Goal: Communication & Community: Answer question/provide support

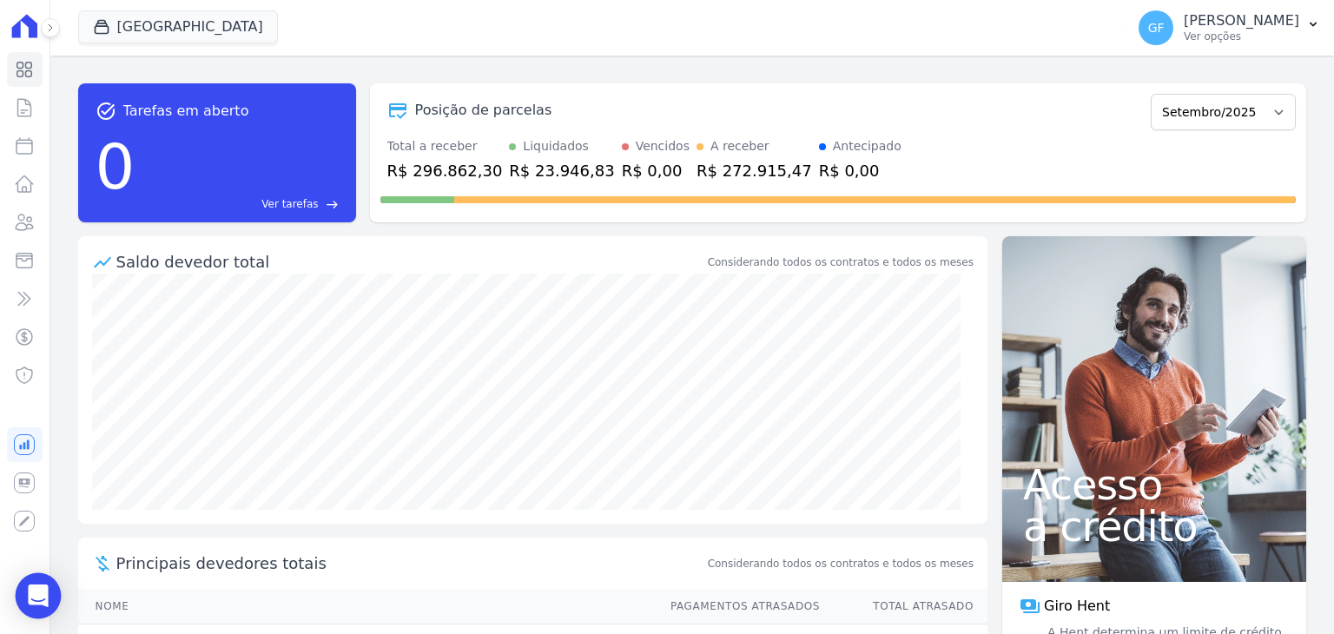
click at [42, 581] on div "Open Intercom Messenger" at bounding box center [39, 596] width 46 height 46
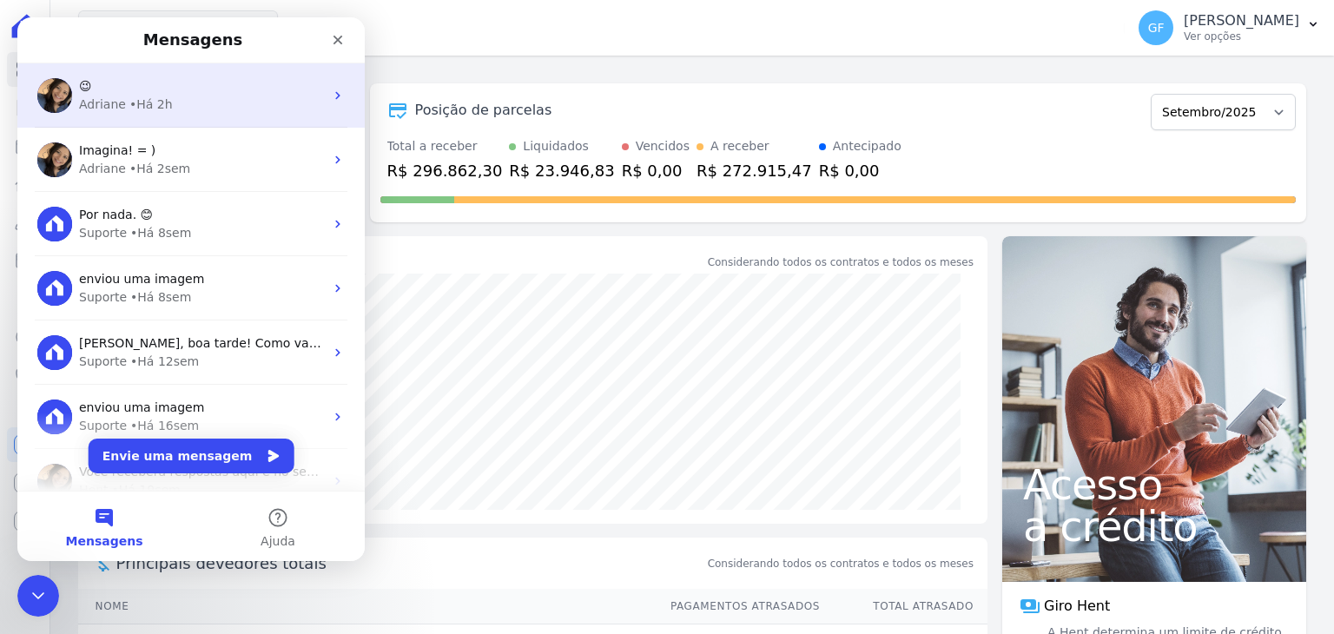
click at [148, 123] on div "😉 Adriane • Há 2h" at bounding box center [190, 95] width 347 height 64
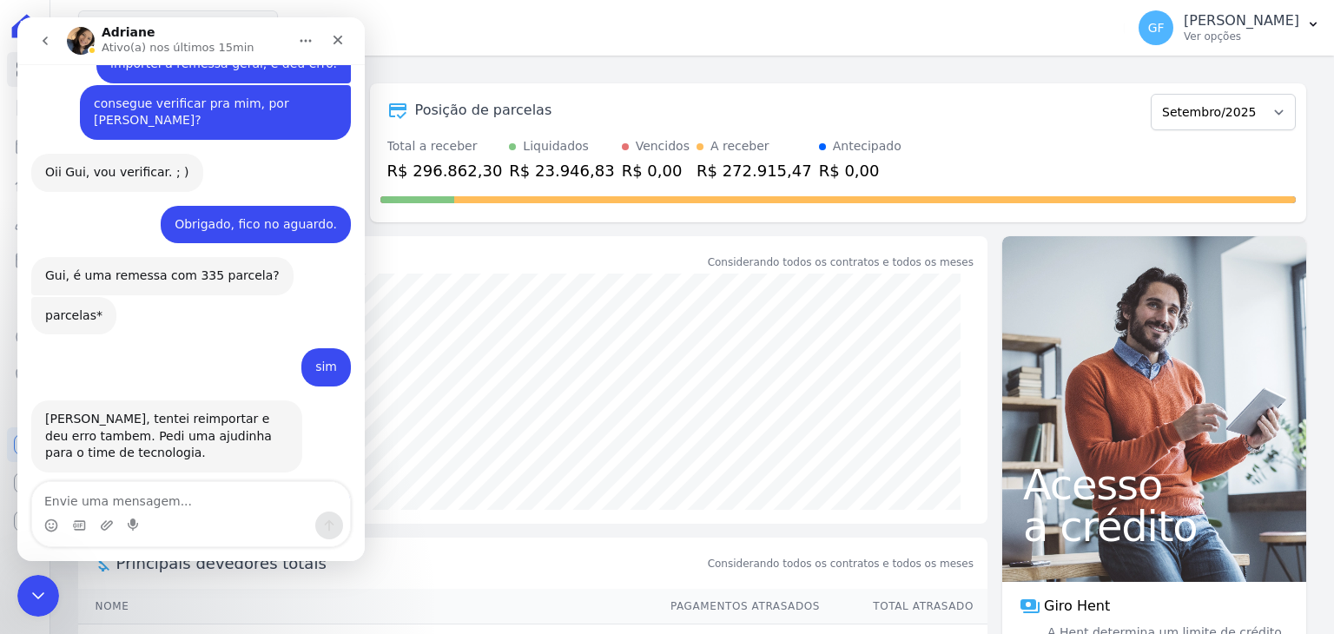
scroll to position [6056, 0]
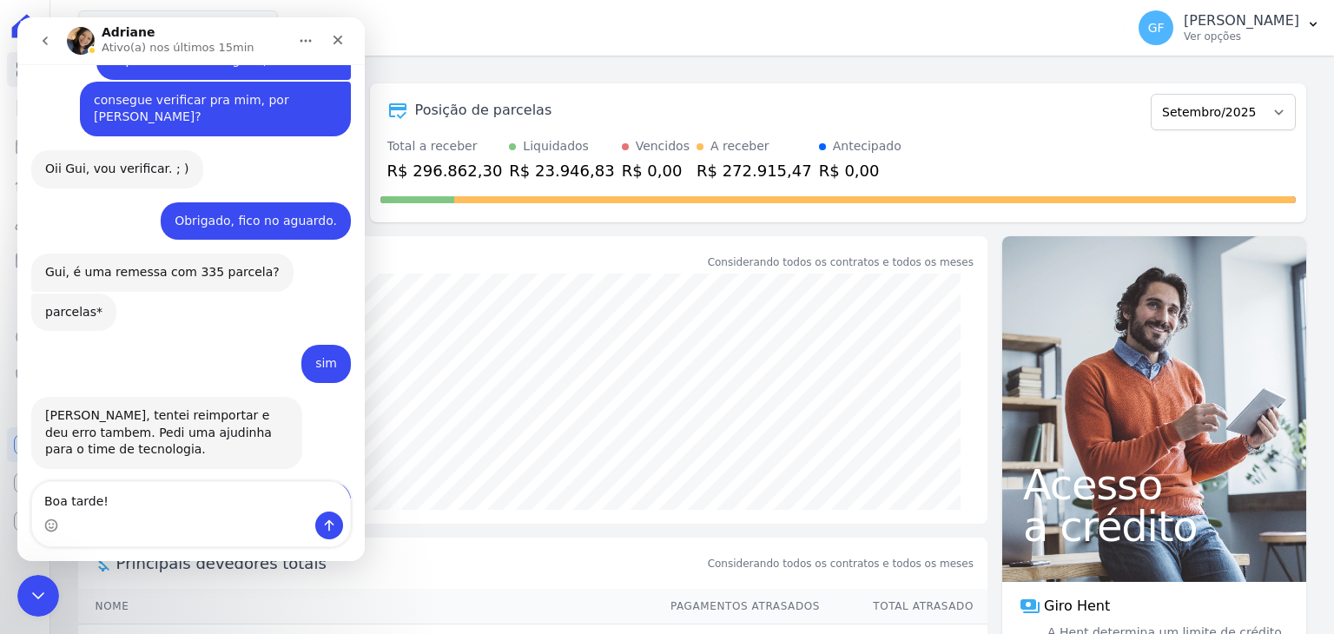
type textarea "Boa tarde!"
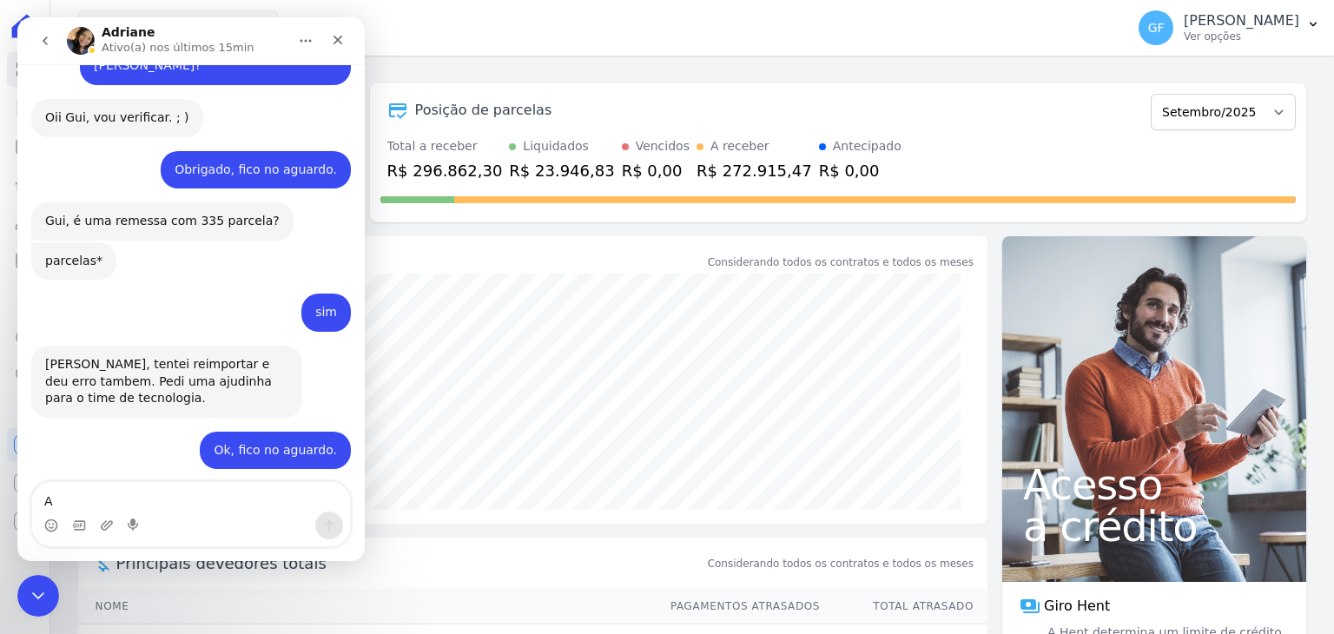
scroll to position [6107, 0]
type textarea "Alguma novidade?"
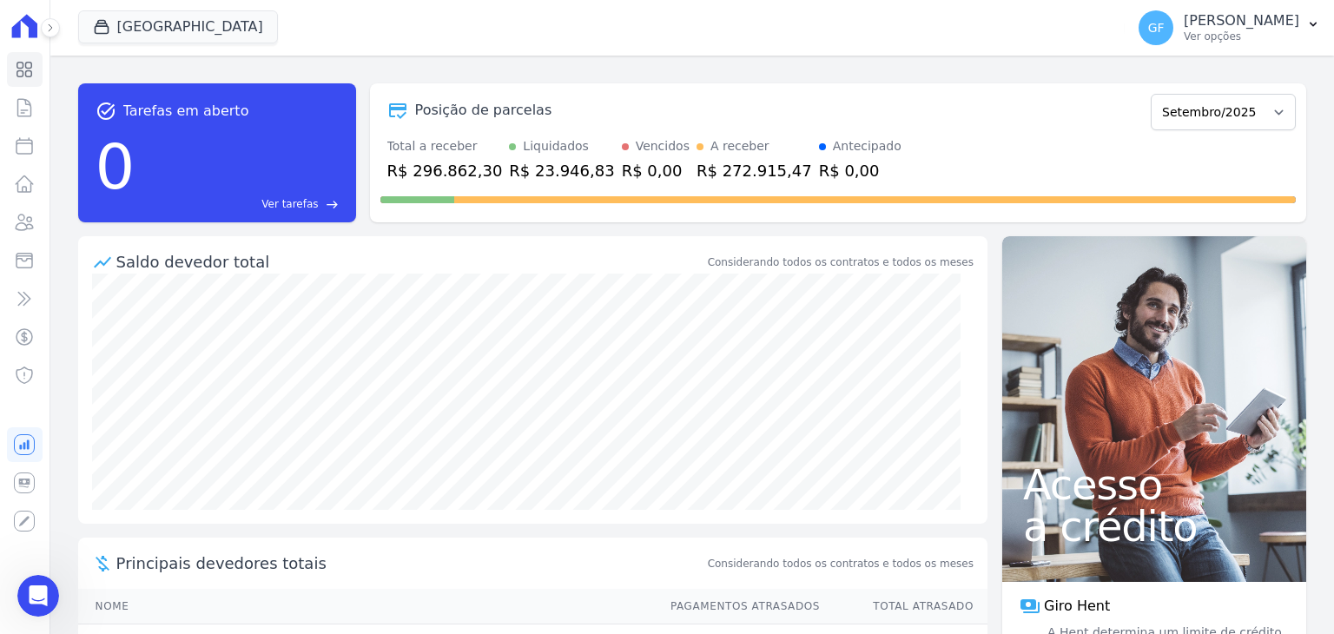
scroll to position [6147, 0]
click at [1221, 1] on div "GF Guilherme Farias Ver opções Perfil do empreendimento Faturas Importar remess…" at bounding box center [1229, 28] width 209 height 56
click at [1223, 26] on p "[PERSON_NAME]" at bounding box center [1242, 20] width 116 height 17
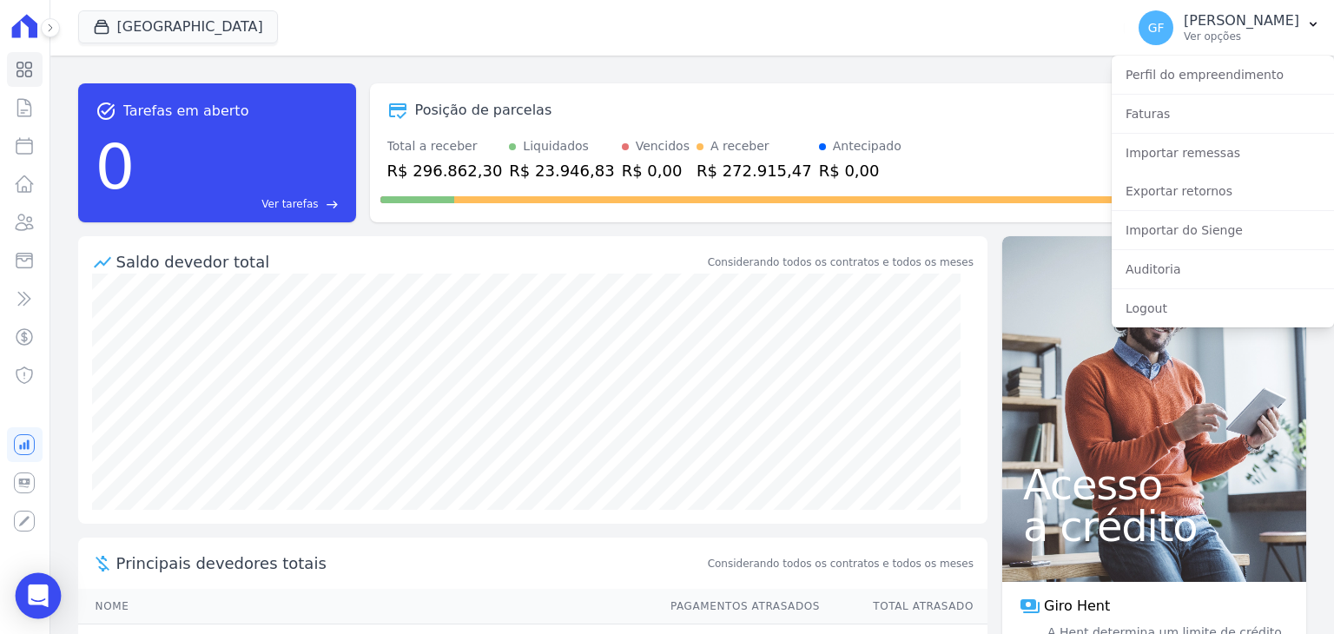
click at [33, 591] on icon "Open Intercom Messenger" at bounding box center [38, 596] width 20 height 23
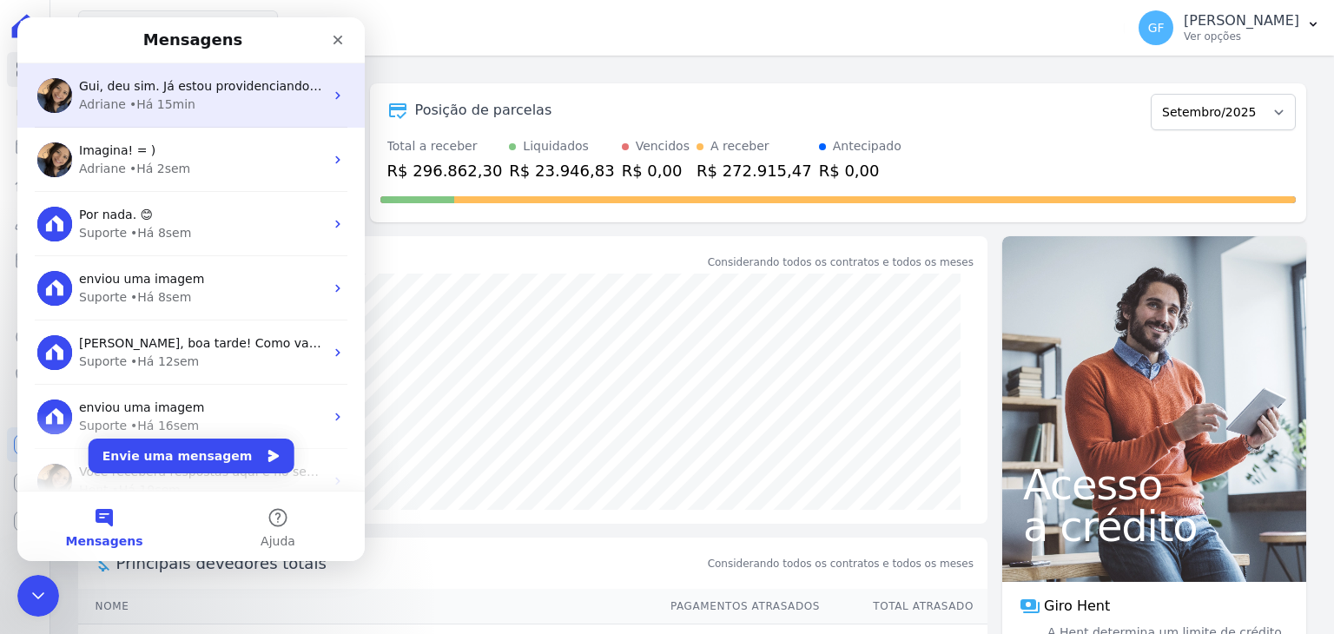
click at [249, 106] on div "Adriane • Há 15min" at bounding box center [201, 105] width 245 height 18
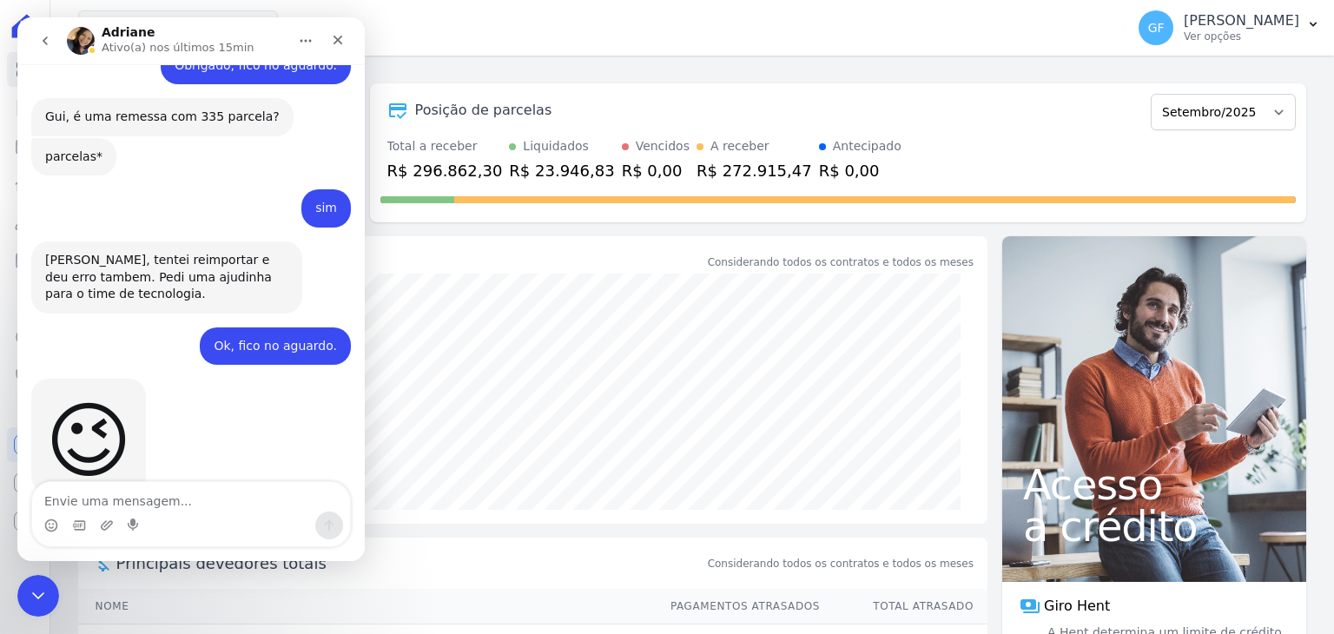
scroll to position [6216, 0]
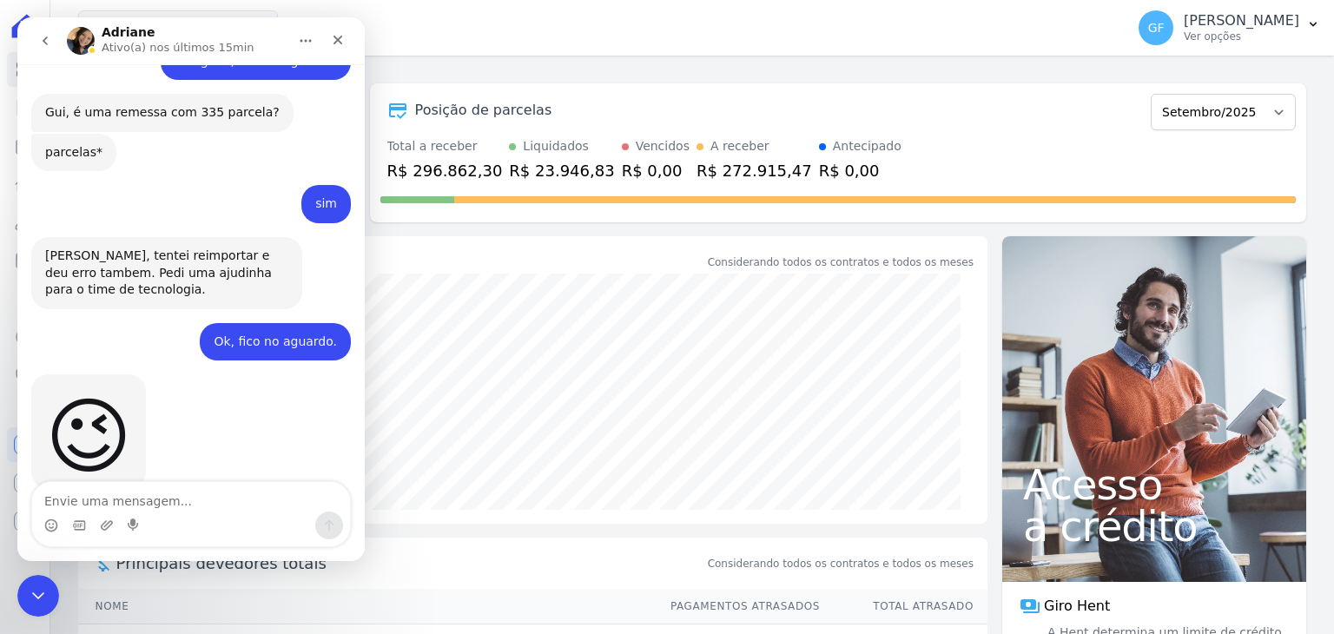
click at [153, 503] on textarea "Envie uma mensagem..." at bounding box center [191, 497] width 318 height 30
type textarea "obrigado!!"
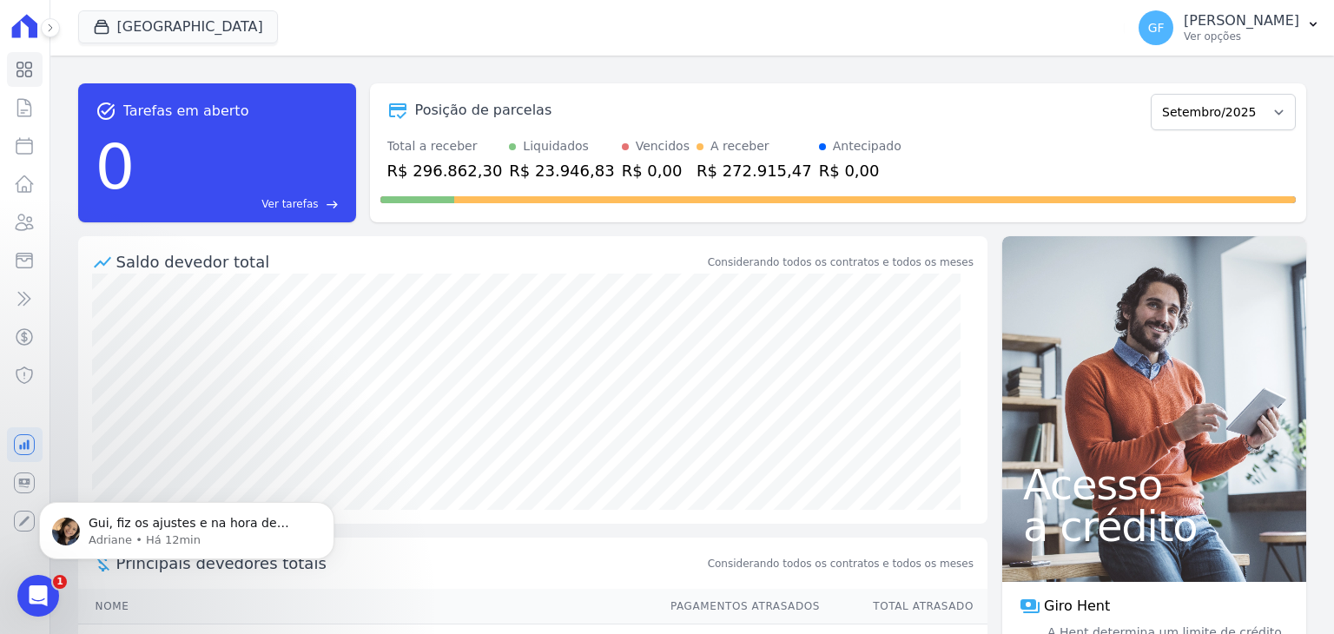
scroll to position [0, 0]
click at [50, 608] on div "Abertura do Messenger da Intercom" at bounding box center [35, 593] width 57 height 57
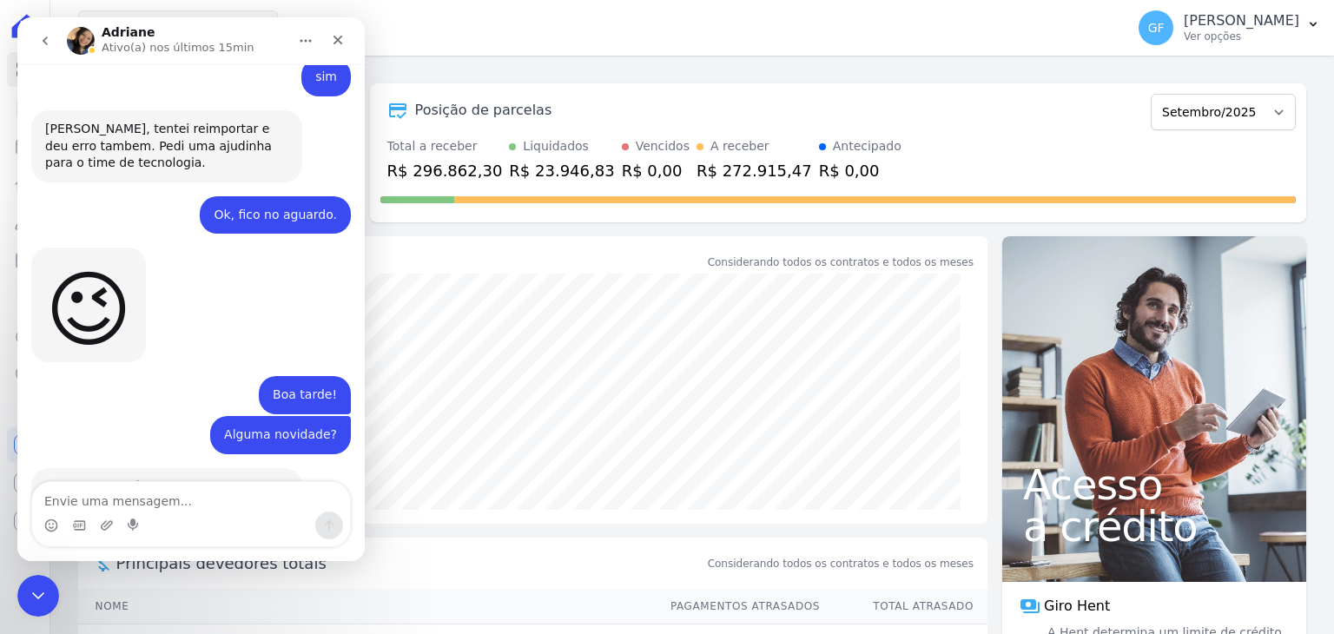
scroll to position [6382, 0]
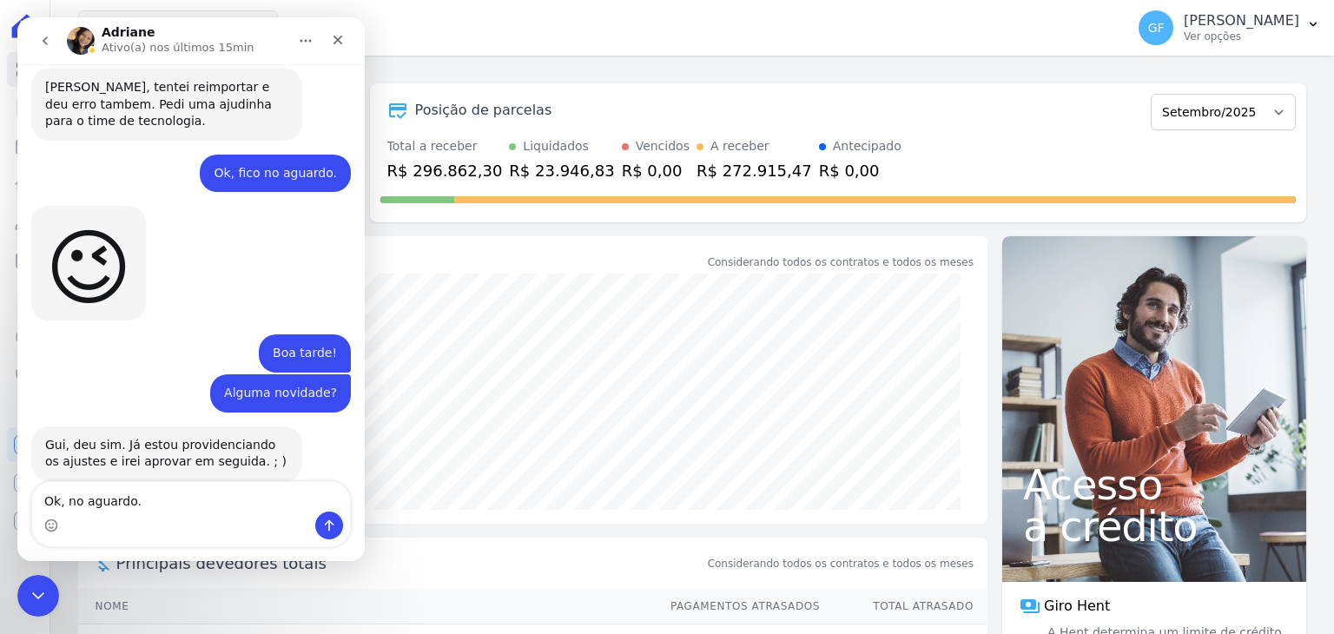
type textarea "Ok, no aguardo."
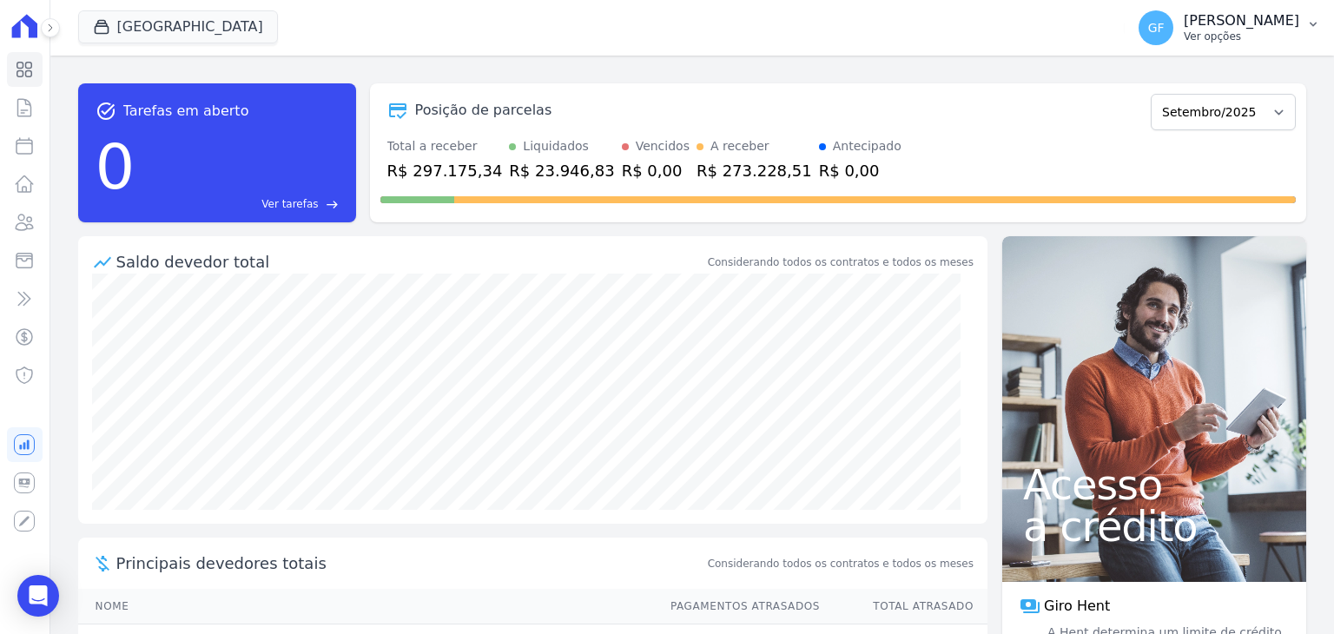
click at [1202, 18] on p "[PERSON_NAME]" at bounding box center [1242, 20] width 116 height 17
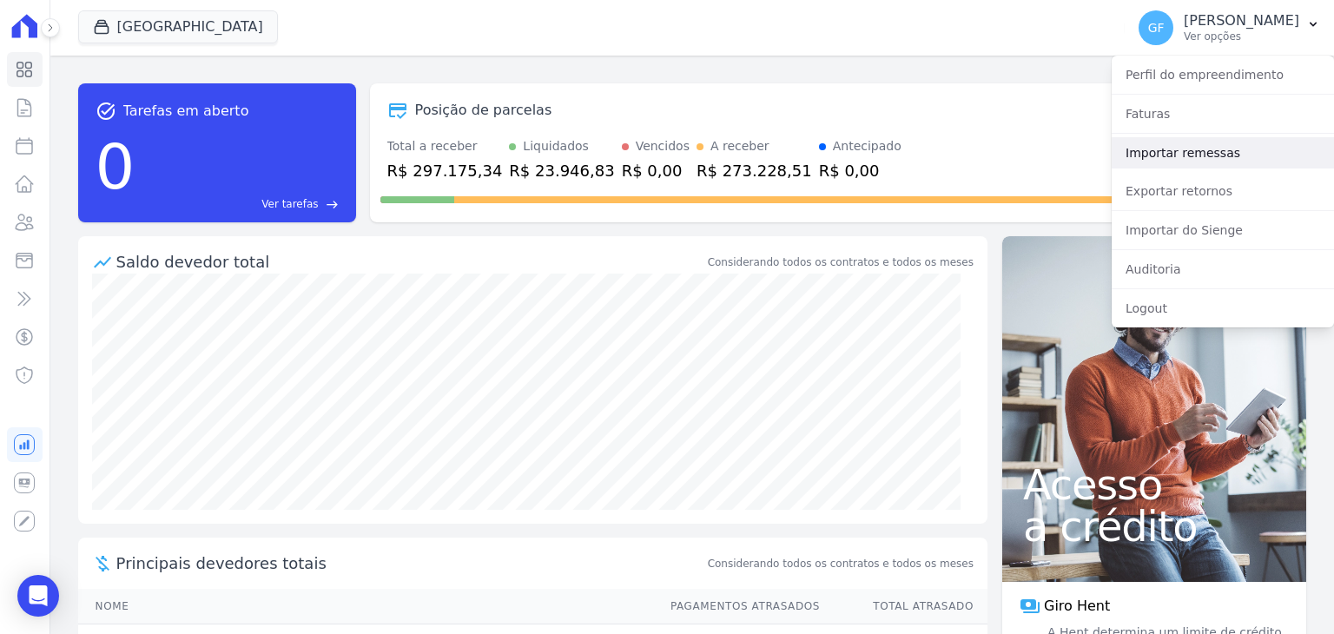
click at [1160, 161] on link "Importar remessas" at bounding box center [1223, 152] width 222 height 31
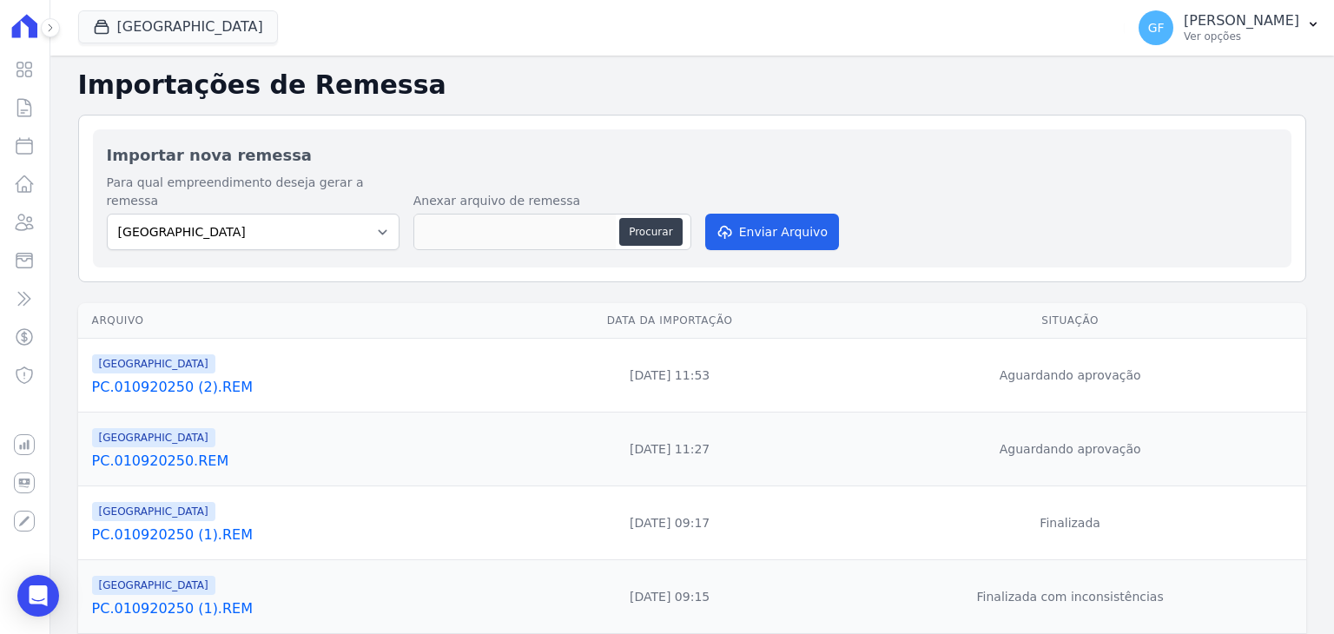
drag, startPoint x: 997, startPoint y: 439, endPoint x: 1179, endPoint y: 435, distance: 181.6
click at [1179, 435] on td "Aguardando aprovação" at bounding box center [1070, 450] width 472 height 74
drag, startPoint x: 1001, startPoint y: 356, endPoint x: 1202, endPoint y: 373, distance: 201.4
click at [1202, 373] on td "Aguardando aprovação" at bounding box center [1070, 376] width 472 height 74
click at [22, 73] on icon at bounding box center [24, 69] width 21 height 21
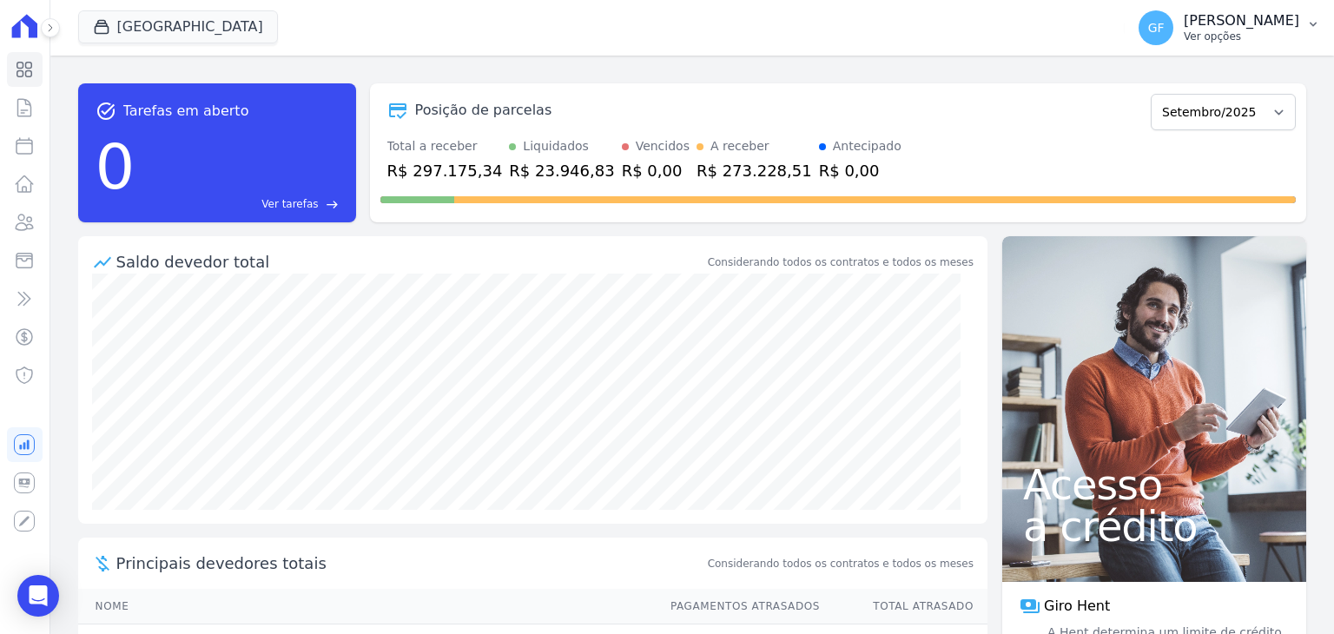
click at [1285, 30] on p "Ver opções" at bounding box center [1242, 37] width 116 height 14
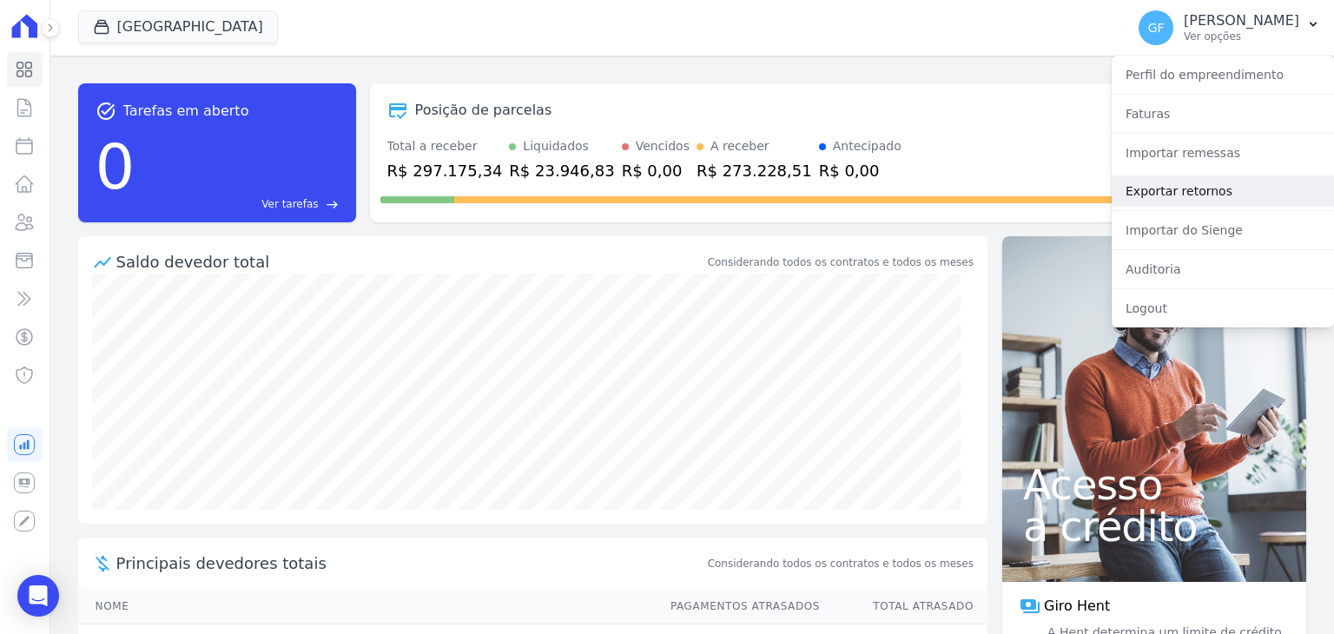
click at [1150, 191] on link "Exportar retornos" at bounding box center [1223, 190] width 222 height 31
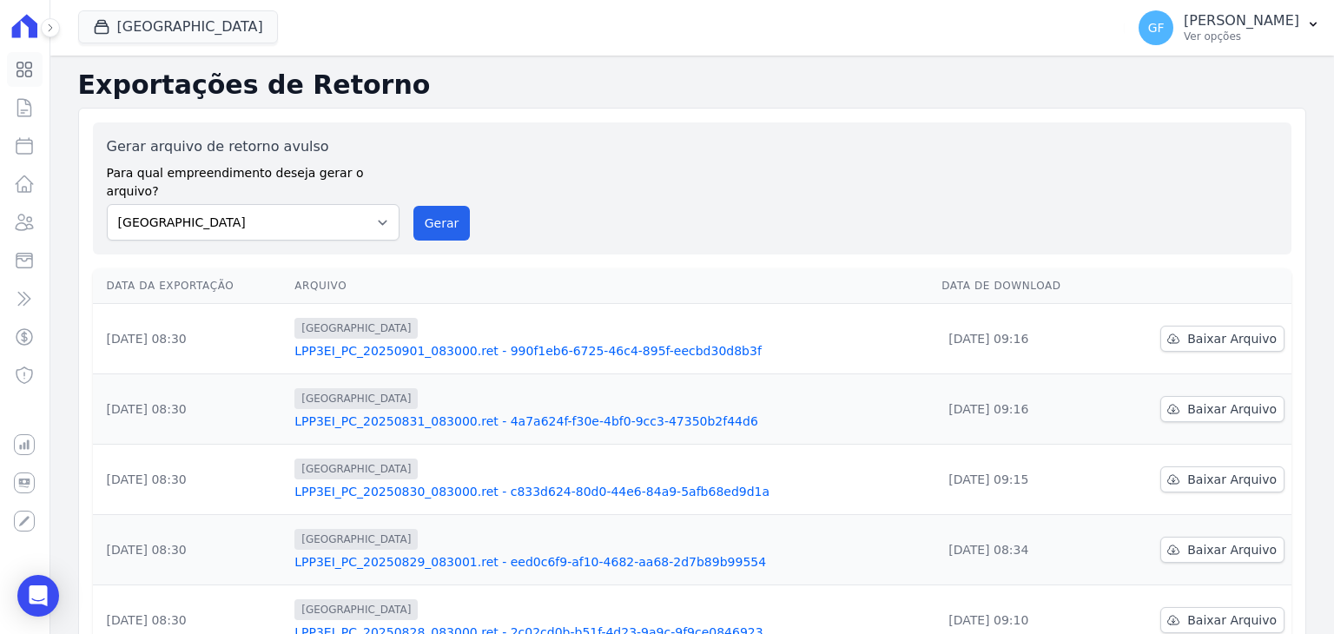
click at [21, 74] on icon at bounding box center [24, 69] width 21 height 21
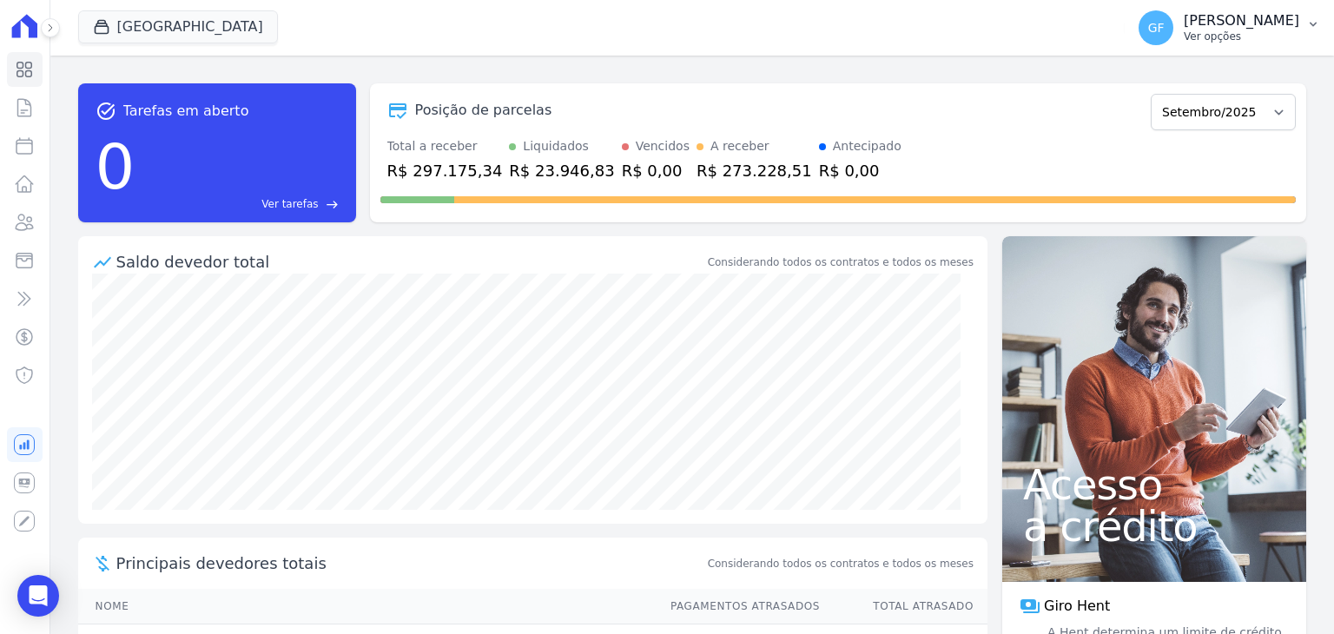
click at [1261, 23] on p "[PERSON_NAME]" at bounding box center [1242, 20] width 116 height 17
